Goal: Task Accomplishment & Management: Use online tool/utility

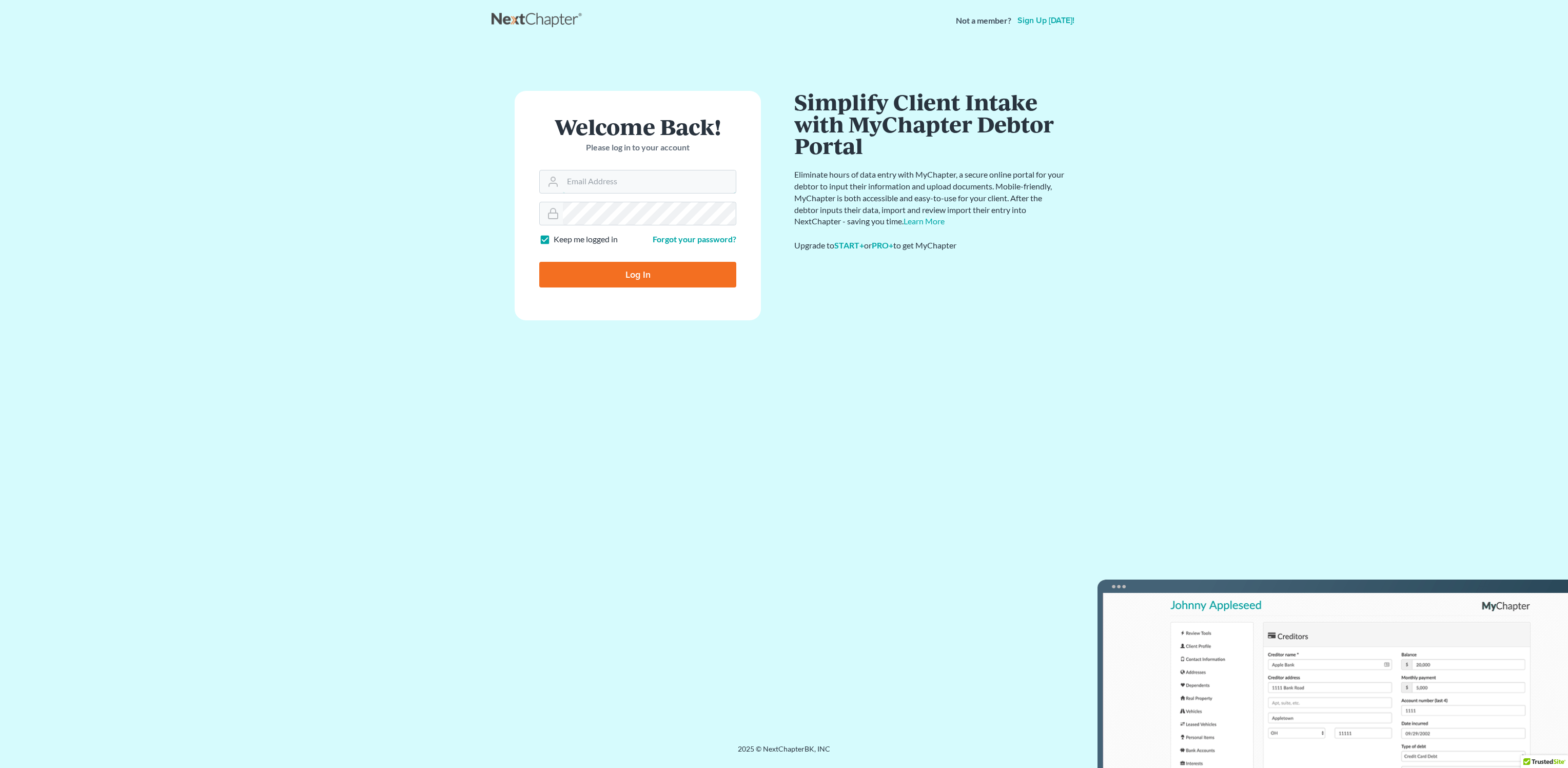
type input "[PERSON_NAME][EMAIL_ADDRESS][DOMAIN_NAME]"
click at [658, 275] on input "Log In" at bounding box center [638, 274] width 197 height 26
type input "Thinking..."
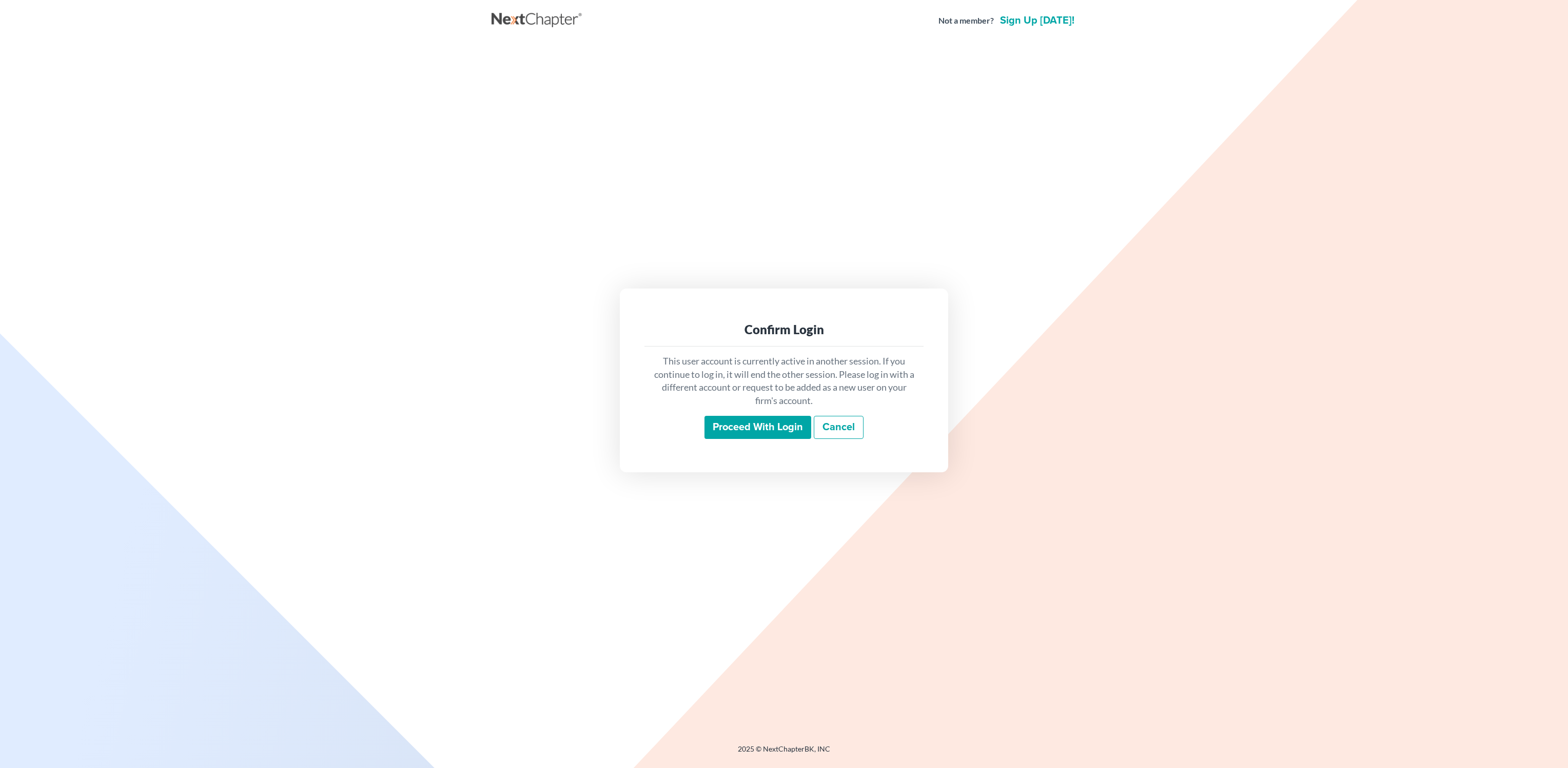
click at [738, 432] on input "Proceed with login" at bounding box center [758, 428] width 107 height 24
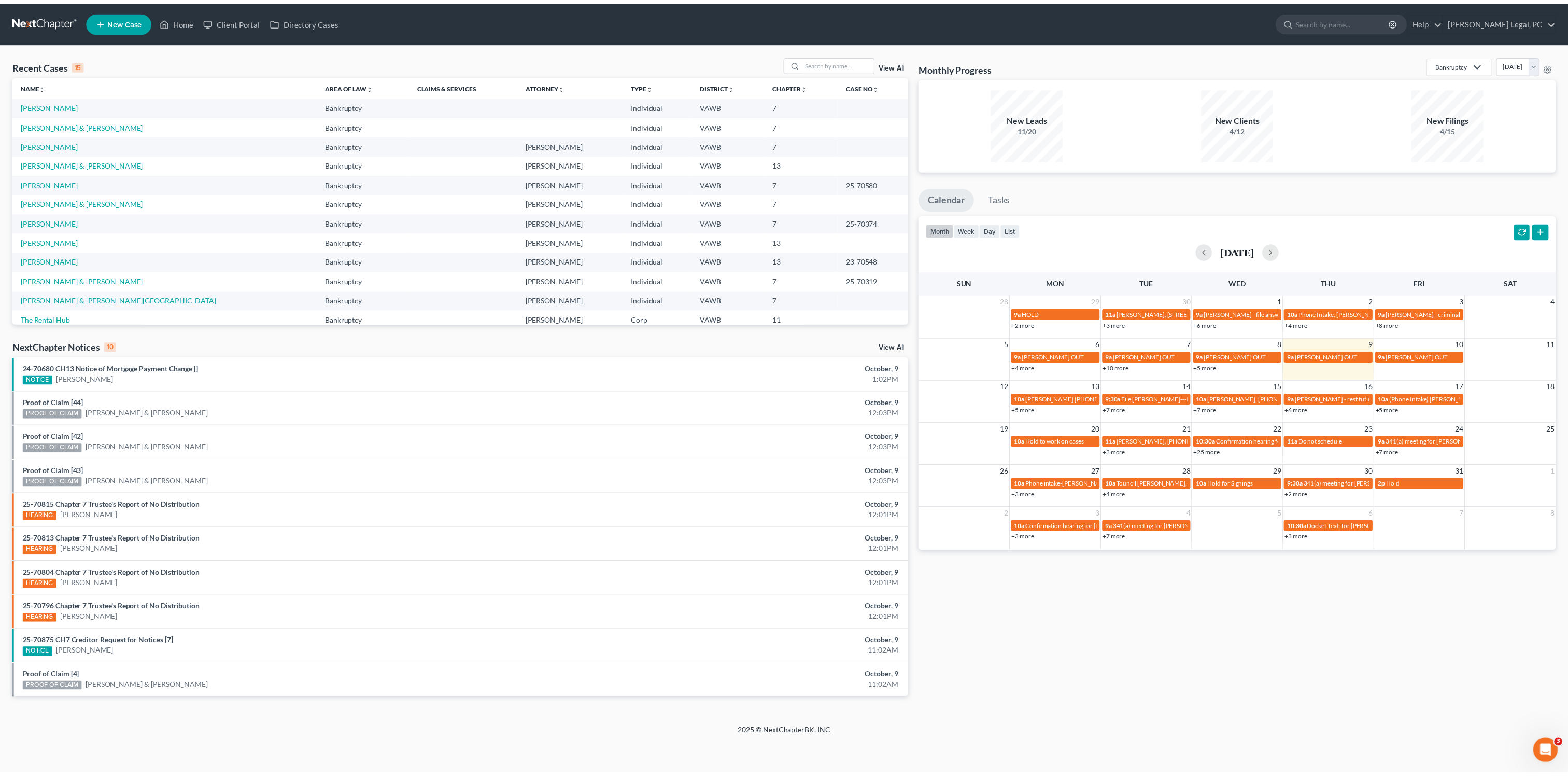
scroll to position [71, 0]
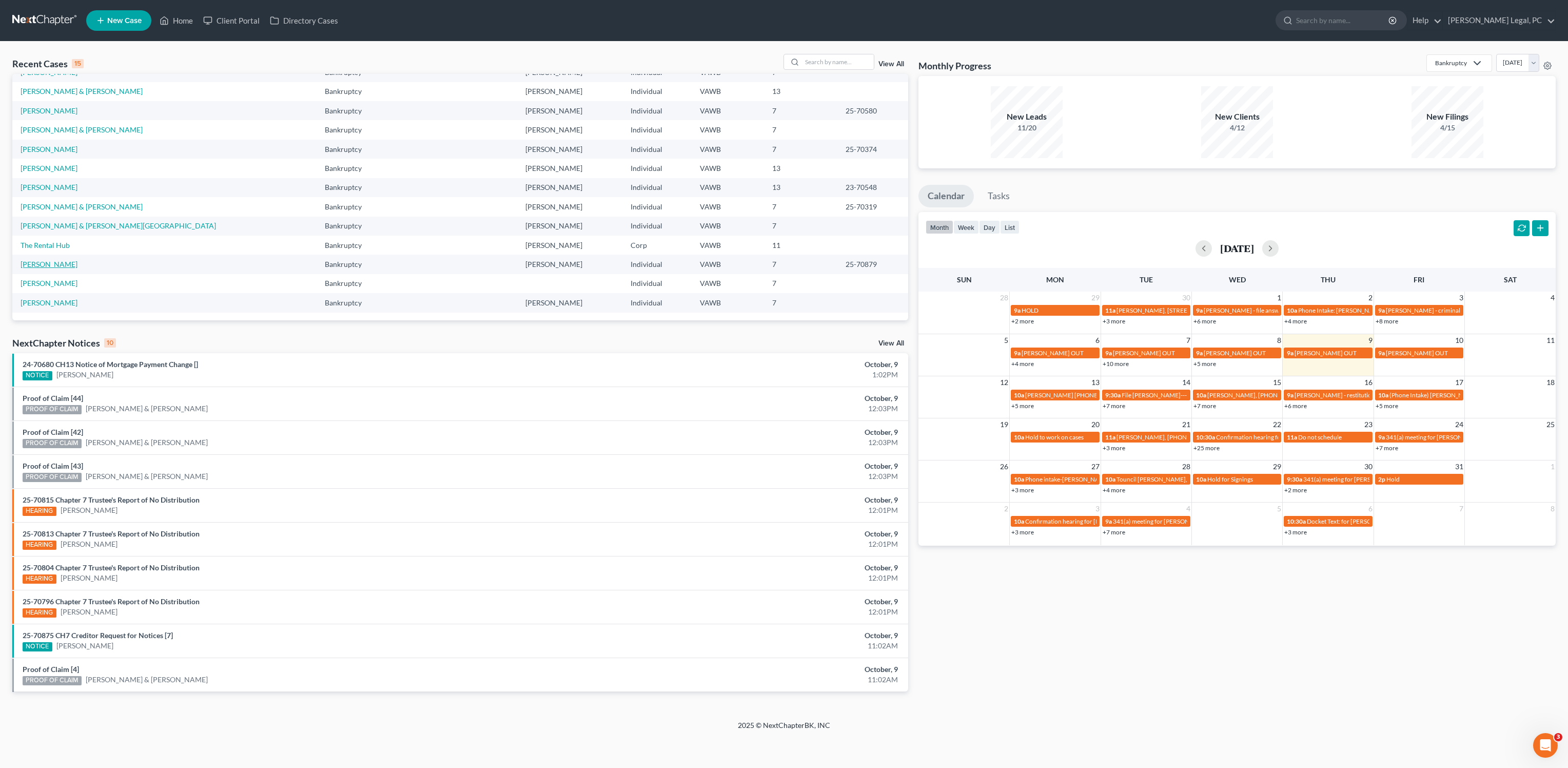
click at [42, 263] on link "[PERSON_NAME]" at bounding box center [49, 264] width 57 height 9
click at [42, 265] on link "[PERSON_NAME]" at bounding box center [49, 264] width 57 height 9
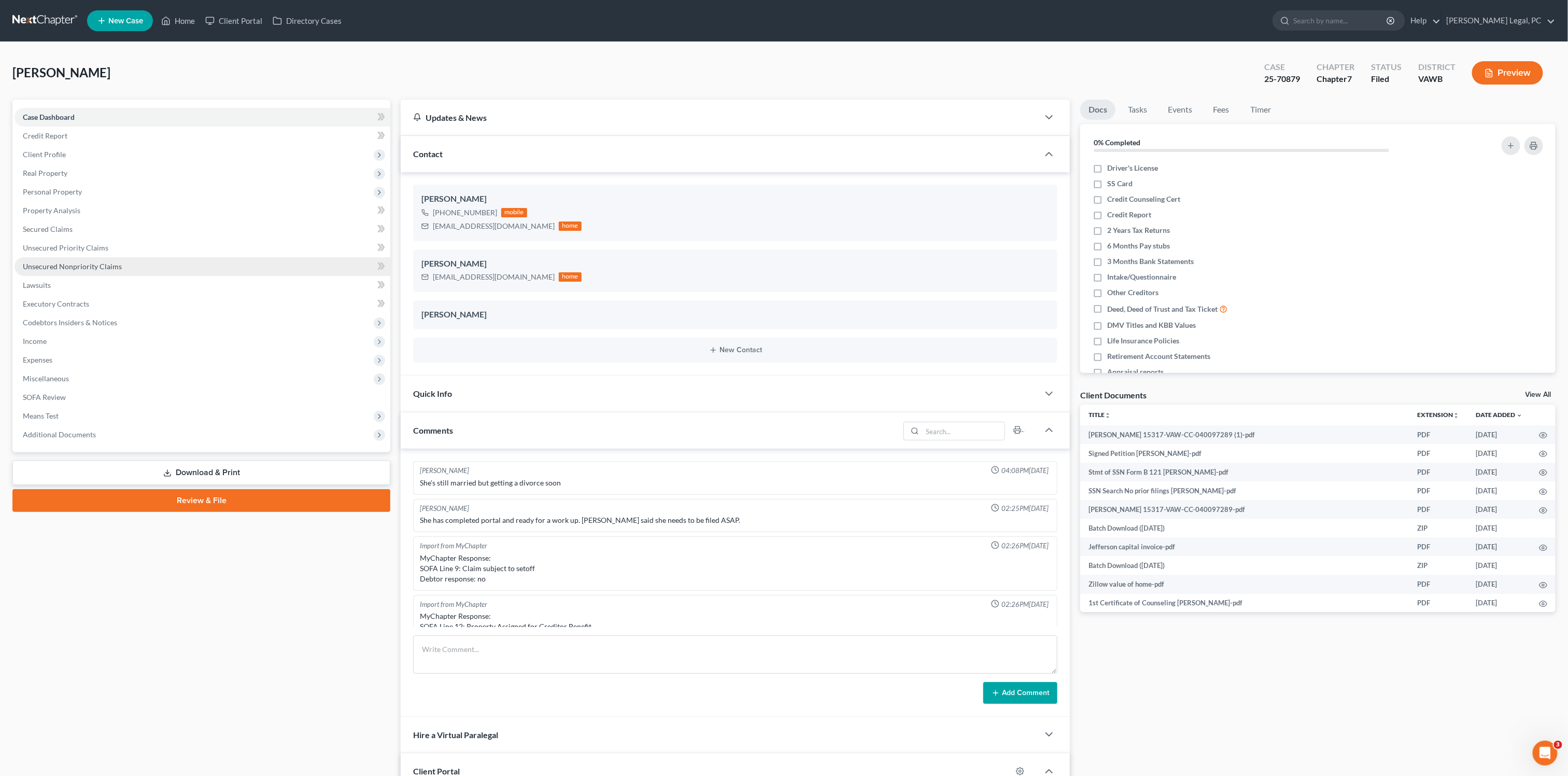
scroll to position [590, 0]
